Goal: Communication & Community: Participate in discussion

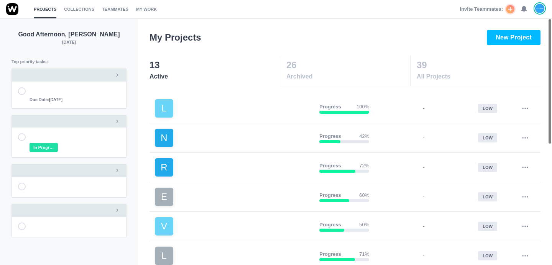
click at [527, 8] on icon at bounding box center [524, 9] width 7 height 7
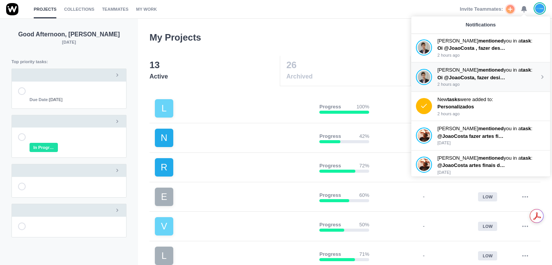
click at [491, 74] on p "Oi @JoaoCosta, fazer design e mockup do caderno + caixa SK.Interior 5 to-dos ma…" at bounding box center [471, 78] width 69 height 8
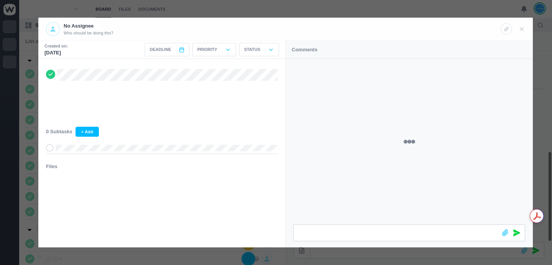
scroll to position [214, 0]
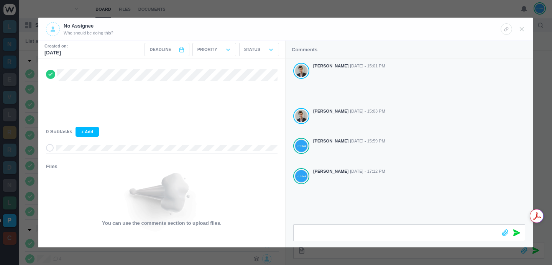
click at [367, 10] on div at bounding box center [276, 132] width 552 height 265
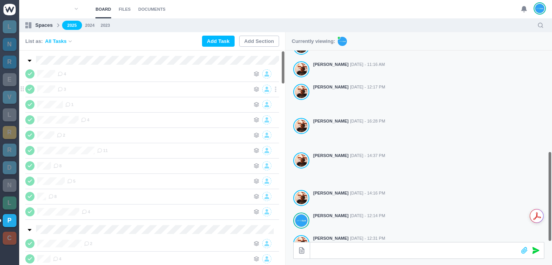
click at [65, 94] on div "Ensmile 3" at bounding box center [152, 89] width 254 height 15
click at [64, 91] on span "3" at bounding box center [62, 89] width 8 height 6
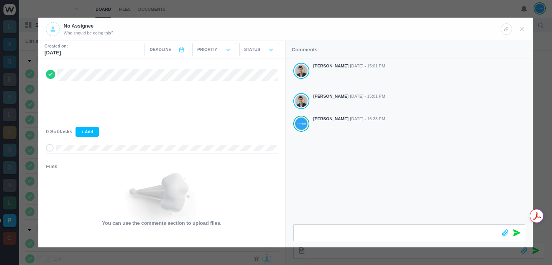
click at [394, 146] on div "[PERSON_NAME] [DATE] - 15:01 PM [PERSON_NAME] [DATE] - 15:01 PM [PERSON_NAME] […" at bounding box center [409, 142] width 247 height 166
